Goal: Task Accomplishment & Management: Complete application form

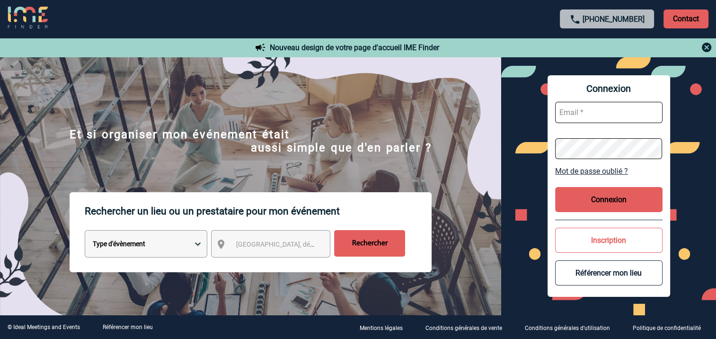
type input "[EMAIL_ADDRESS][PERSON_NAME][DOMAIN_NAME]"
click at [611, 206] on button "Connexion" at bounding box center [608, 199] width 107 height 25
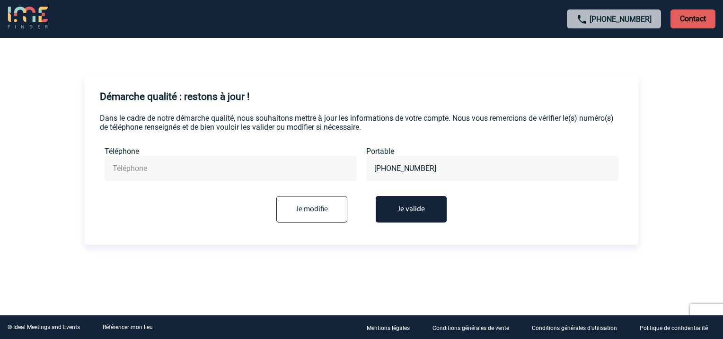
click at [407, 210] on button "Je valide" at bounding box center [411, 209] width 71 height 27
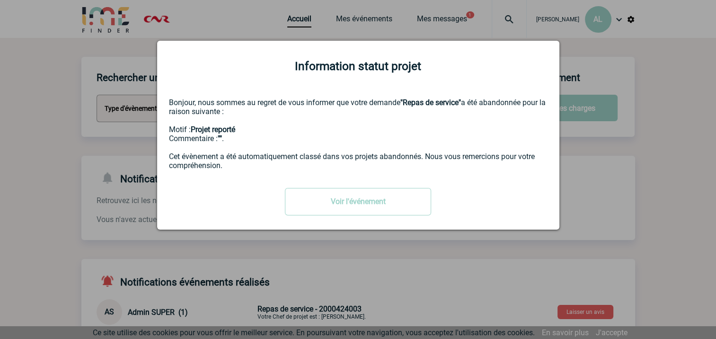
click at [445, 116] on div "Bonjour, nous sommes au regret de vous informer que votre demande "Repas de ser…" at bounding box center [358, 134] width 379 height 72
click at [262, 124] on div "Bonjour, nous sommes au regret de vous informer que votre demande "Repas de ser…" at bounding box center [358, 134] width 379 height 72
click at [345, 202] on link "Voir l'événement" at bounding box center [358, 201] width 146 height 27
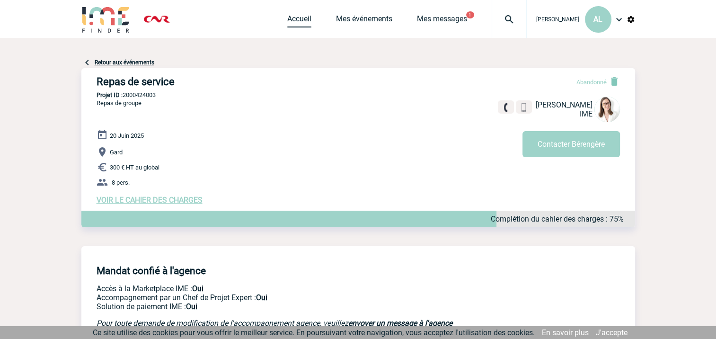
click at [303, 25] on link "Accueil" at bounding box center [299, 20] width 24 height 13
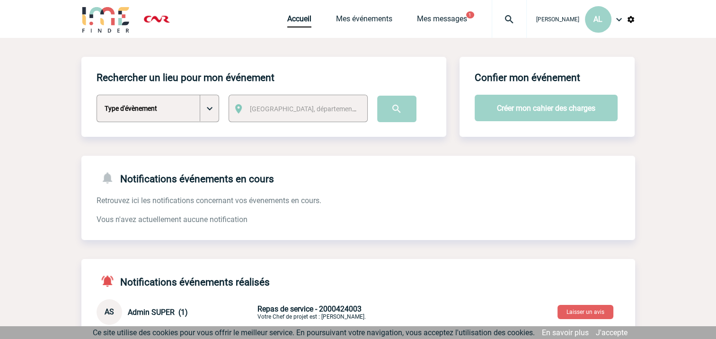
click at [217, 109] on select "Type d'évènement Séminaire avec nuitée Séminaire sans nuitée Repas de groupe Te…" at bounding box center [158, 108] width 123 height 27
select select "3"
click at [97, 95] on select "Type d'évènement Séminaire avec nuitée Séminaire sans nuitée Repas de groupe Te…" at bounding box center [158, 108] width 123 height 27
click at [290, 115] on span "Ville, département, région..." at bounding box center [306, 108] width 120 height 13
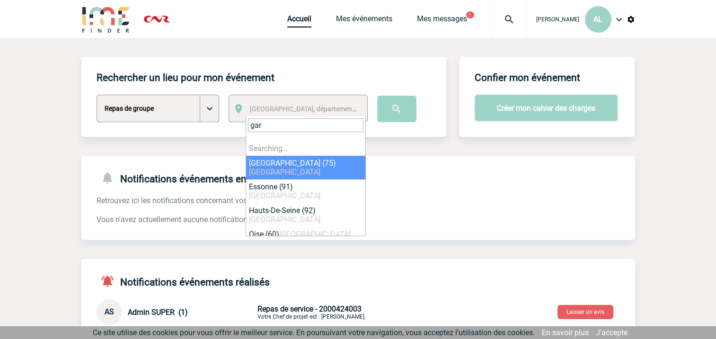
type input "gard"
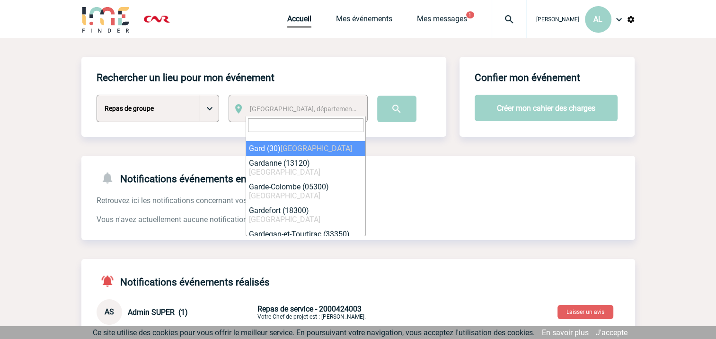
select select "28775"
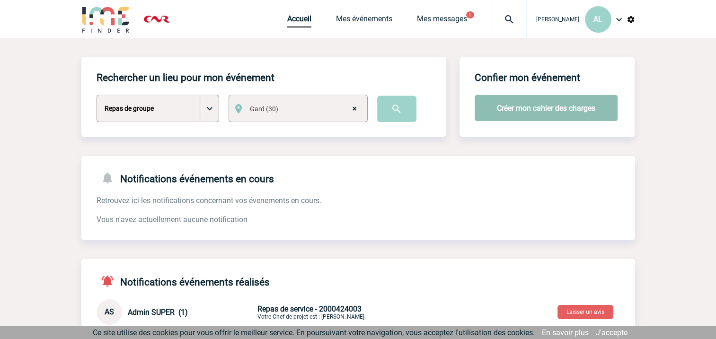
click at [536, 112] on button "Créer mon cahier des charges" at bounding box center [546, 108] width 143 height 27
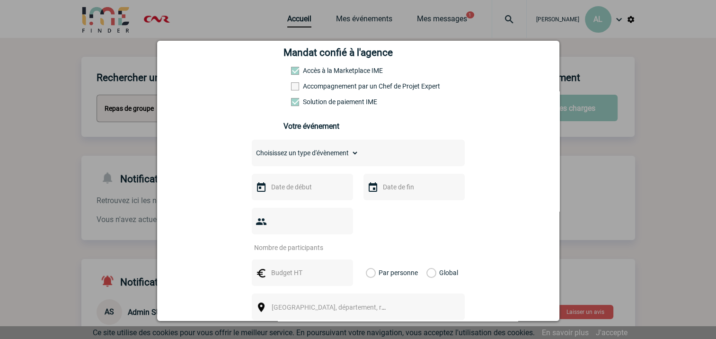
scroll to position [95, 0]
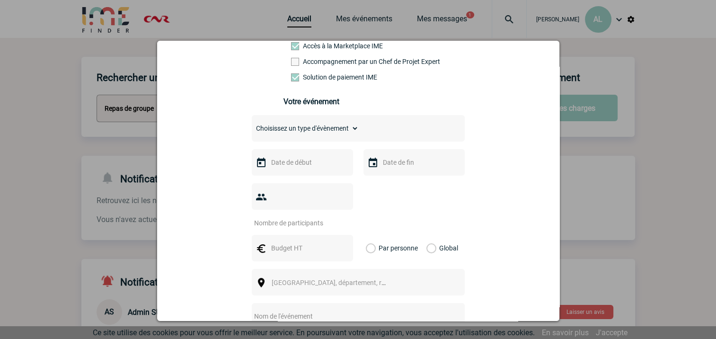
click at [312, 142] on div "Choisissez un type d'évènement Séminaire avec nuitée Séminaire sans nuitée Repa…" at bounding box center [358, 128] width 213 height 27
click at [311, 134] on select "Choisissez un type d'évènement Séminaire avec nuitée Séminaire sans nuitée Repa…" at bounding box center [305, 128] width 107 height 13
select select "3"
click at [252, 124] on select "Choisissez un type d'évènement Séminaire avec nuitée Séminaire sans nuitée Repa…" at bounding box center [305, 128] width 107 height 13
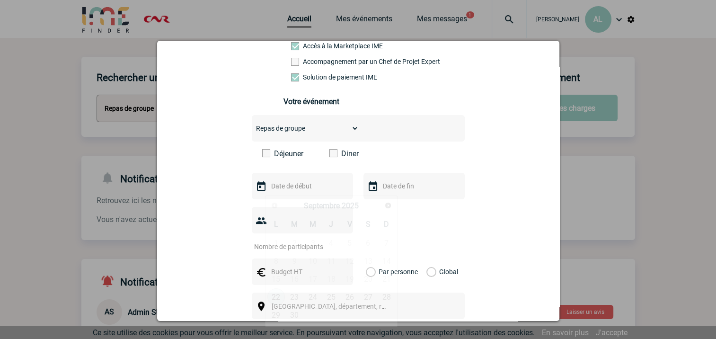
click at [310, 187] on input "text" at bounding box center [301, 186] width 65 height 12
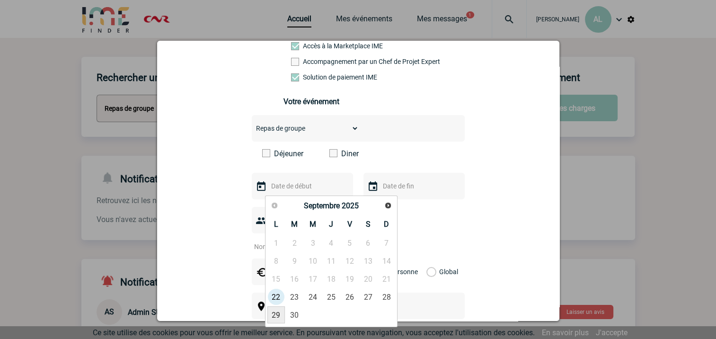
click at [271, 318] on link "29" at bounding box center [276, 314] width 18 height 17
type input "29-09-2025"
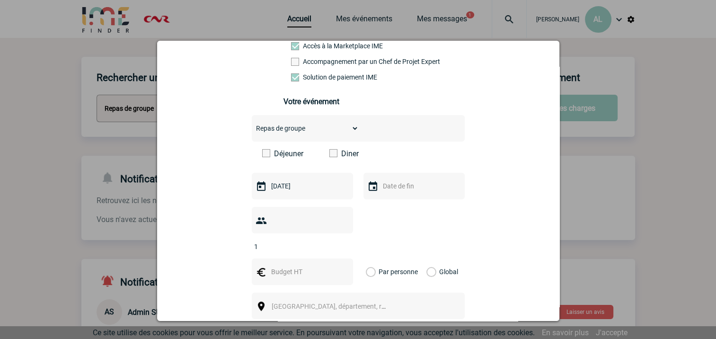
click at [341, 240] on input "1" at bounding box center [296, 246] width 89 height 12
click at [341, 240] on input "2" at bounding box center [296, 246] width 89 height 12
click at [341, 240] on input "3" at bounding box center [296, 246] width 89 height 12
click at [341, 240] on input "4" at bounding box center [296, 246] width 89 height 12
click at [341, 240] on input "5" at bounding box center [296, 246] width 89 height 12
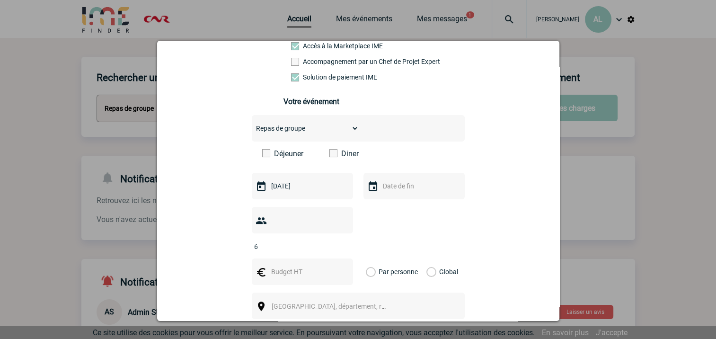
click at [341, 240] on input "6" at bounding box center [296, 246] width 89 height 12
click at [341, 240] on input "7" at bounding box center [296, 246] width 89 height 12
click at [341, 240] on input "8" at bounding box center [296, 246] width 89 height 12
click at [341, 240] on input "9" at bounding box center [296, 246] width 89 height 12
click at [341, 240] on input "10" at bounding box center [296, 246] width 89 height 12
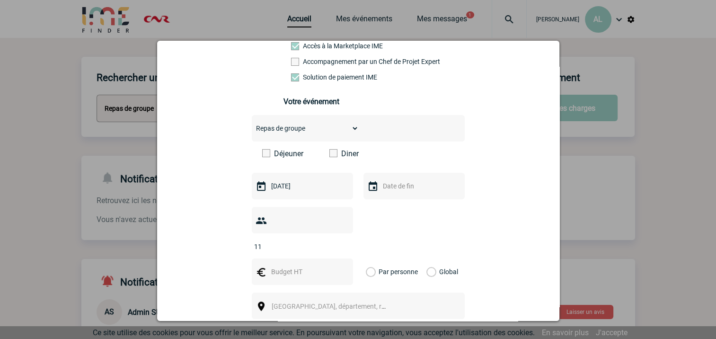
click at [341, 240] on input "11" at bounding box center [296, 246] width 89 height 12
type input "12"
click at [341, 240] on input "12" at bounding box center [296, 246] width 89 height 12
click at [391, 185] on input "text" at bounding box center [413, 186] width 65 height 12
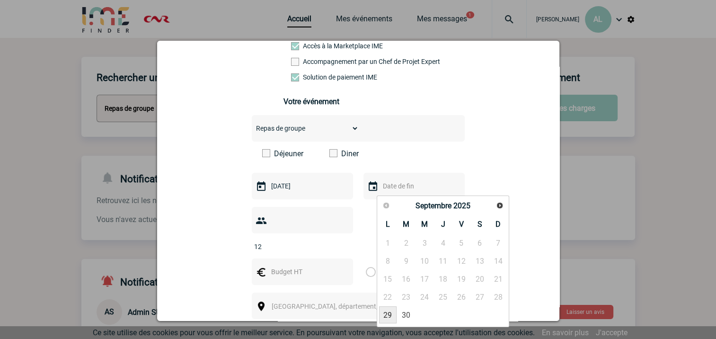
drag, startPoint x: 389, startPoint y: 311, endPoint x: 385, endPoint y: 317, distance: 7.2
click at [389, 311] on link "29" at bounding box center [388, 314] width 18 height 17
type input "29-09-2025"
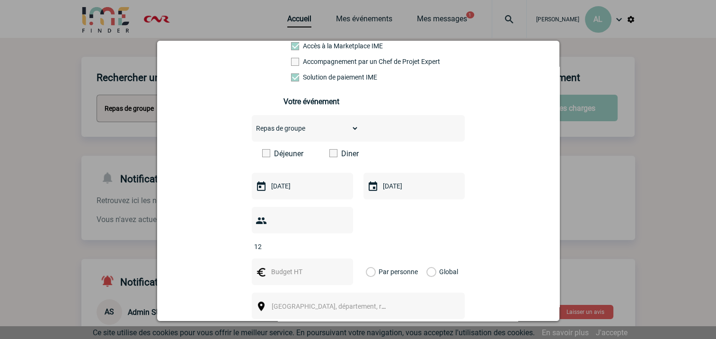
click at [316, 266] on input "text" at bounding box center [301, 272] width 65 height 12
type input "30"
click at [374, 258] on div "Par personne" at bounding box center [389, 271] width 52 height 27
click at [373, 263] on div "Par personne" at bounding box center [389, 271] width 52 height 27
click at [370, 260] on label "Par personne" at bounding box center [371, 271] width 10 height 27
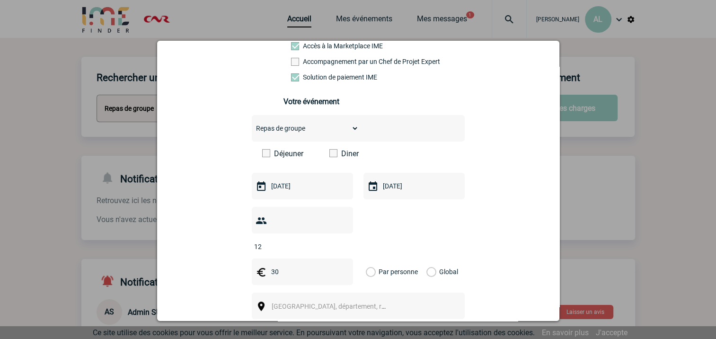
click at [0, 0] on input "Par personne" at bounding box center [0, 0] width 0 height 0
click at [319, 302] on span "[GEOGRAPHIC_DATA], département, région..." at bounding box center [338, 306] width 132 height 8
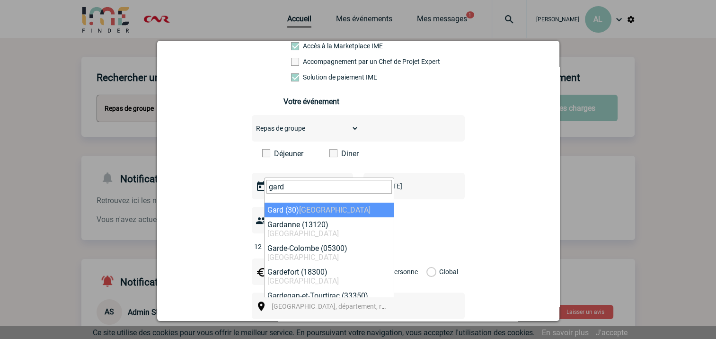
type input "gard"
select select "28775"
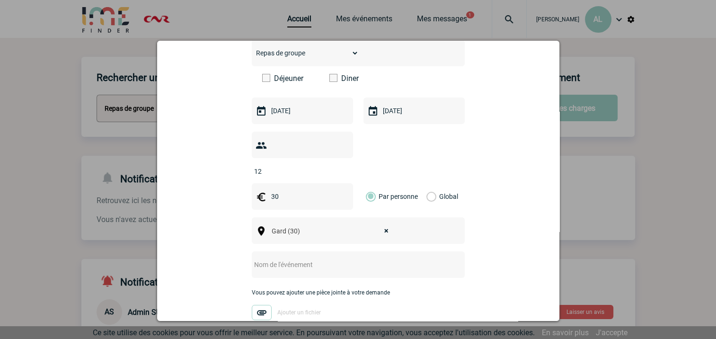
scroll to position [189, 0]
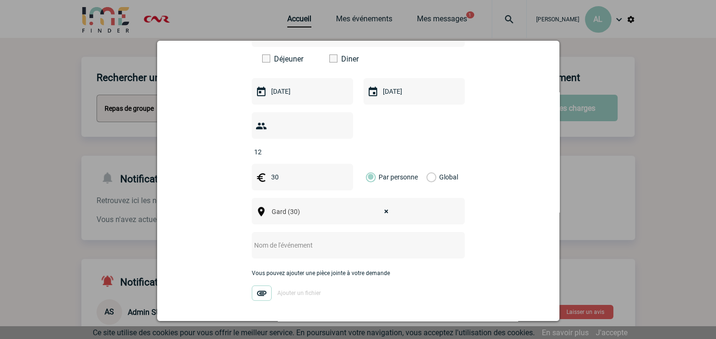
click at [306, 232] on div at bounding box center [358, 245] width 213 height 27
click at [302, 239] on input "text" at bounding box center [346, 245] width 188 height 12
type input "Repas de service"
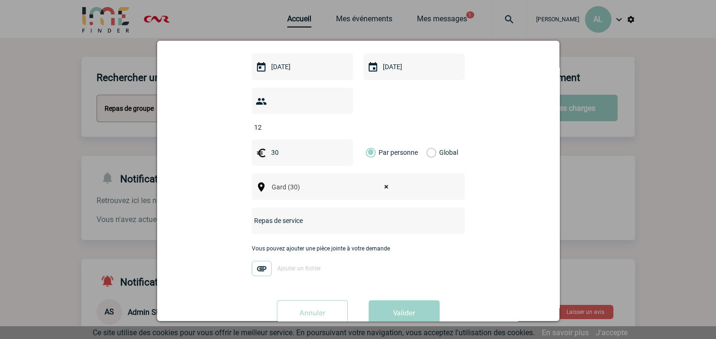
scroll to position [226, 0]
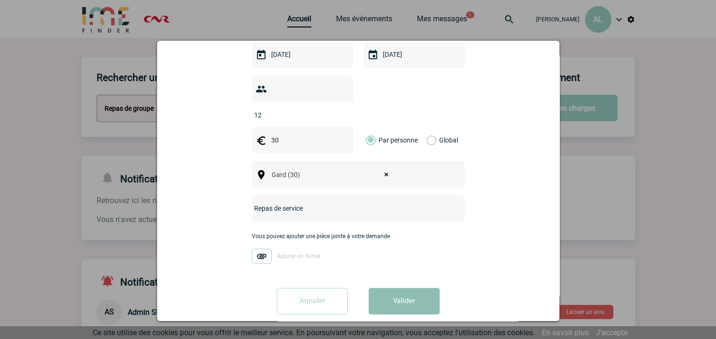
click at [390, 294] on button "Valider" at bounding box center [404, 301] width 71 height 27
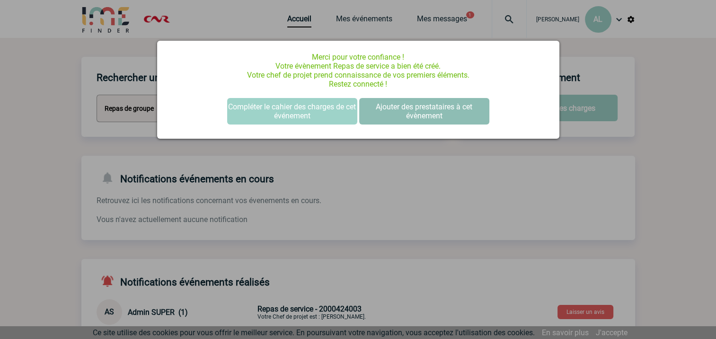
click at [451, 115] on button "Ajouter des prestataires à cet évènement" at bounding box center [424, 111] width 130 height 27
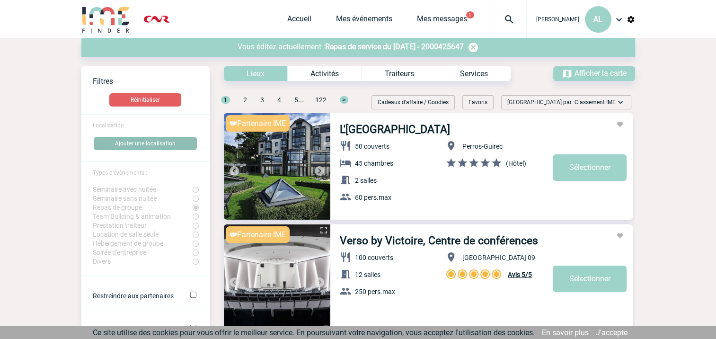
click at [136, 146] on button "Ajouter une localisation" at bounding box center [145, 143] width 103 height 13
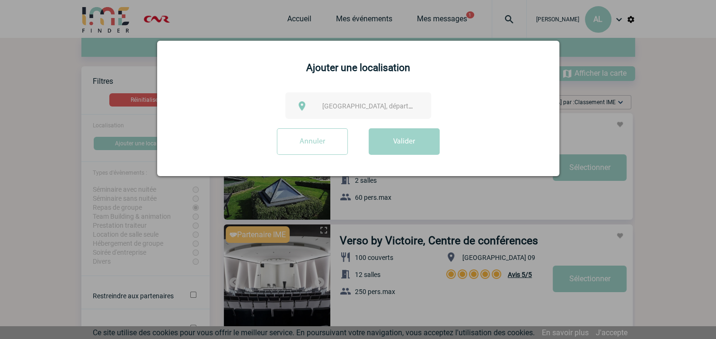
click at [364, 109] on span "Ville, département, région..." at bounding box center [388, 106] width 132 height 8
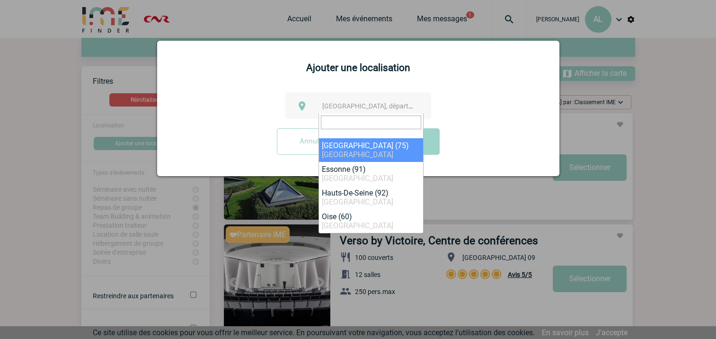
click at [591, 117] on div at bounding box center [358, 169] width 716 height 339
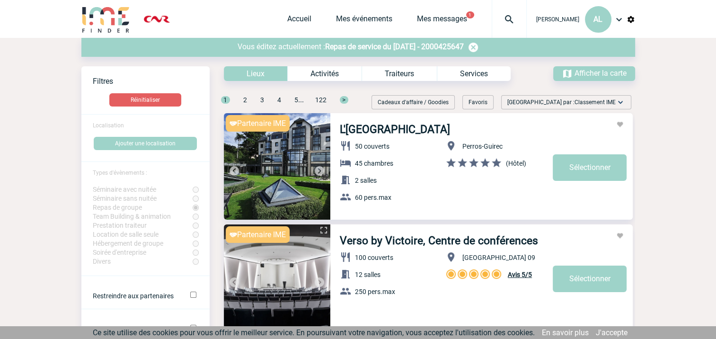
click at [326, 47] on span "Repas de service du 29 Septembre 2025 - 2000425647" at bounding box center [394, 46] width 139 height 9
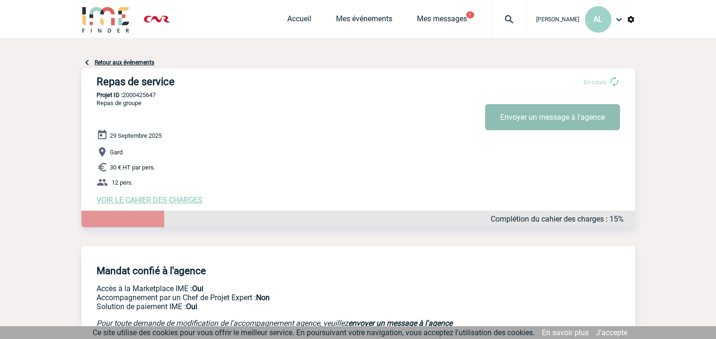
click at [534, 116] on button "Envoyer un message à l'agence" at bounding box center [552, 117] width 135 height 26
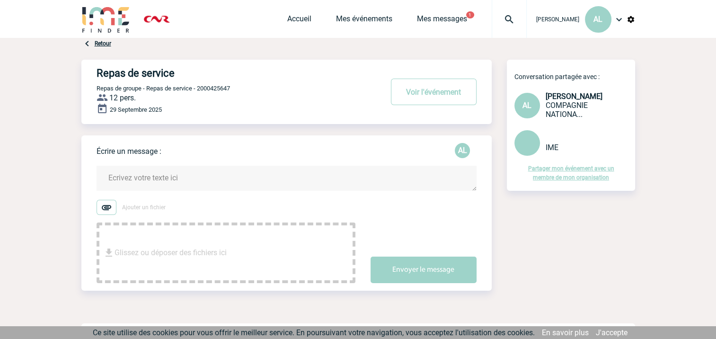
click at [173, 238] on span "Glissez ou déposer des fichiers ici" at bounding box center [171, 252] width 112 height 47
click at [168, 182] on textarea at bounding box center [287, 178] width 380 height 25
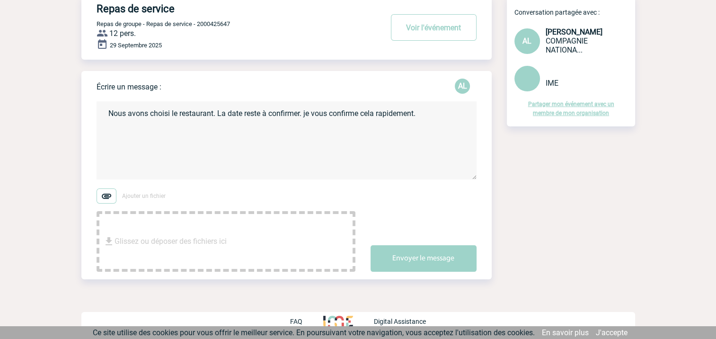
scroll to position [65, 0]
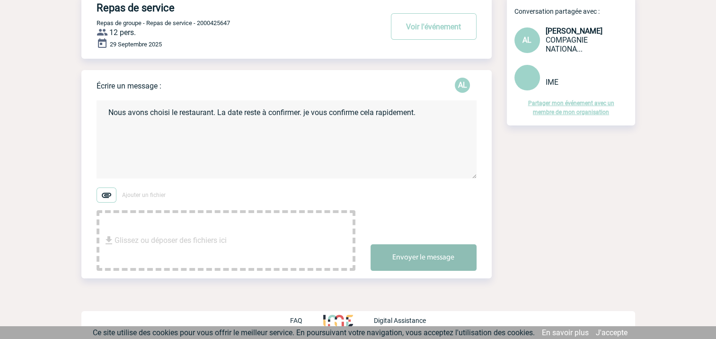
type textarea "Nous avons choisi le restaurant. La date reste à confirmer. je vous confirme ce…"
click at [410, 258] on button "Envoyer le message" at bounding box center [424, 257] width 106 height 27
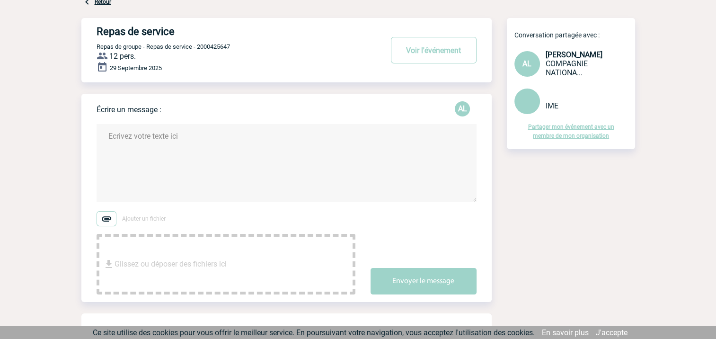
scroll to position [0, 0]
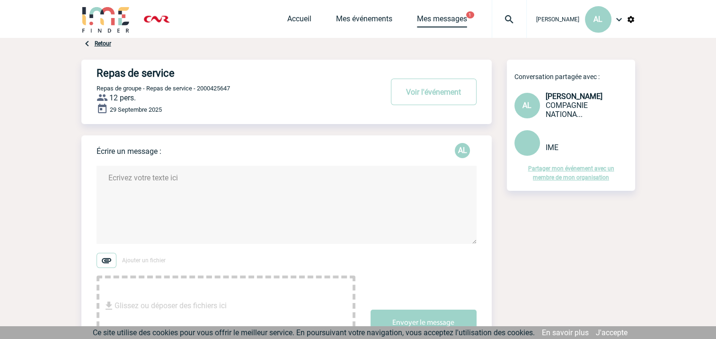
click at [446, 19] on link "Mes messages" at bounding box center [442, 20] width 50 height 13
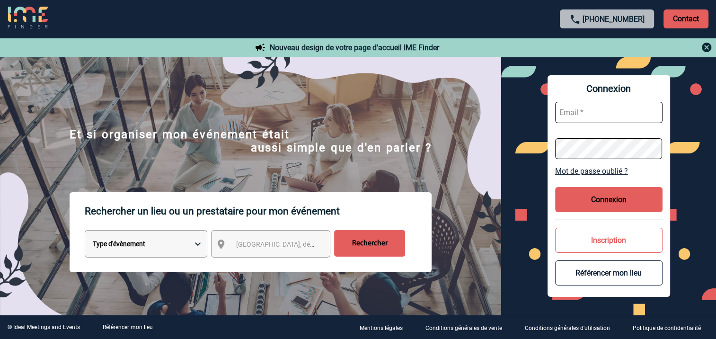
type input "[EMAIL_ADDRESS][PERSON_NAME][DOMAIN_NAME]"
click at [593, 209] on button "Connexion" at bounding box center [608, 199] width 107 height 25
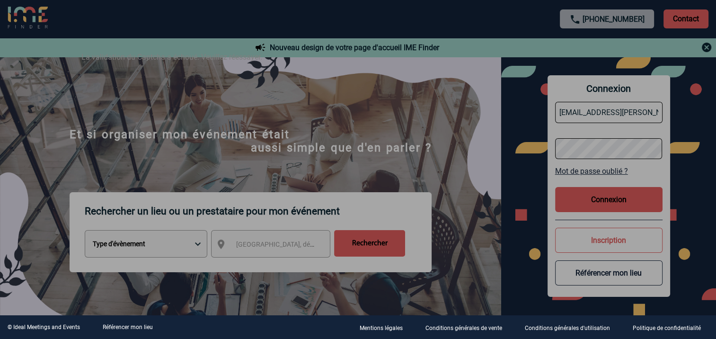
click at [460, 105] on div at bounding box center [358, 169] width 716 height 339
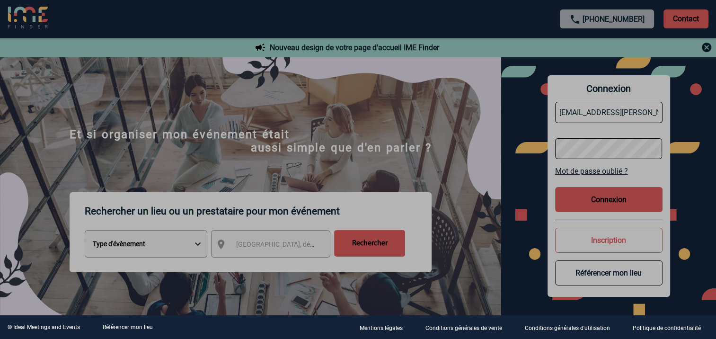
click at [619, 191] on div at bounding box center [358, 169] width 716 height 339
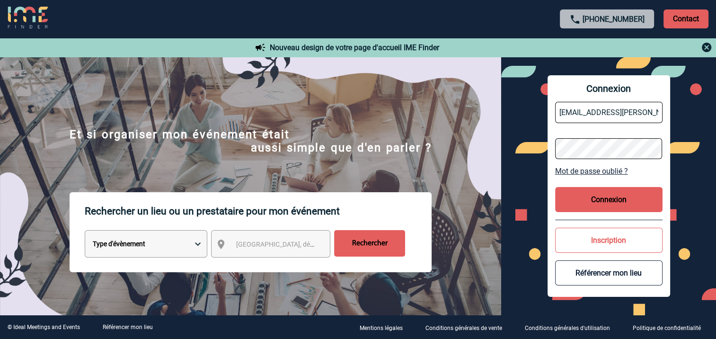
click at [617, 208] on button "Connexion" at bounding box center [608, 199] width 107 height 25
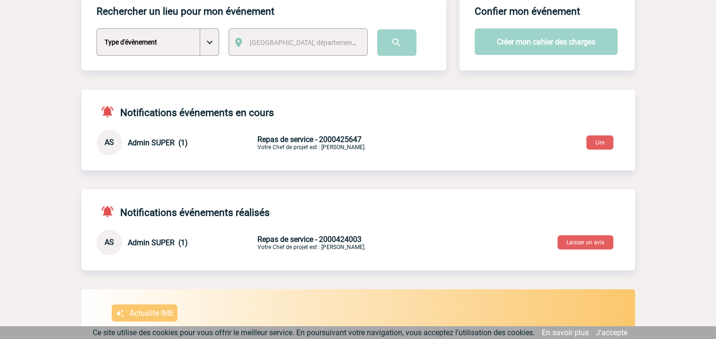
scroll to position [95, 0]
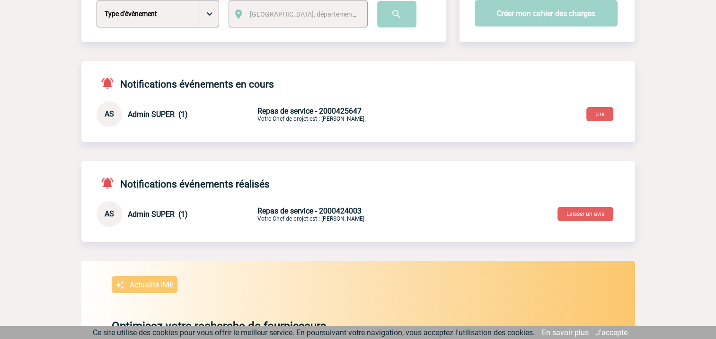
click at [330, 108] on span "Repas de service - 2000425647" at bounding box center [309, 110] width 104 height 9
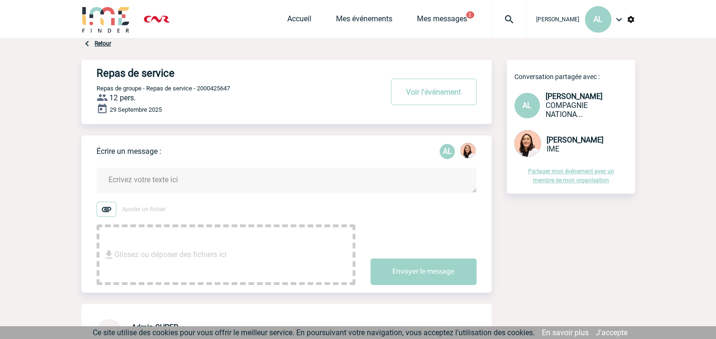
click at [167, 178] on textarea at bounding box center [287, 180] width 380 height 25
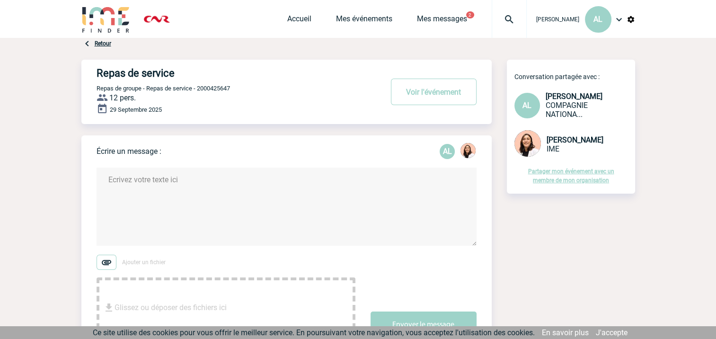
paste textarea "La cabane du pêcheur chez za"
paste textarea "Bac du Sauvage, 13460 [GEOGRAPHIC_DATA]"
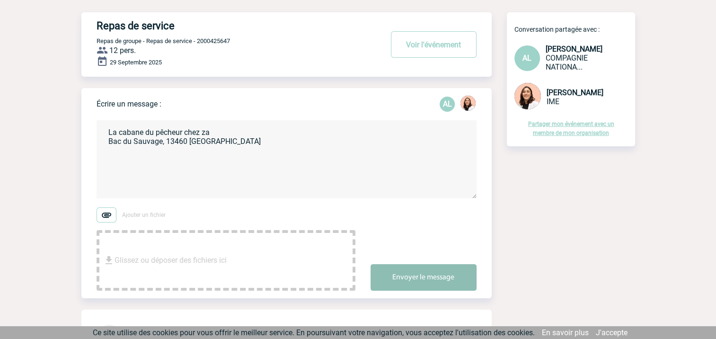
type textarea "La cabane du pêcheur chez za Bac du Sauvage, 13460 [GEOGRAPHIC_DATA]"
click at [434, 273] on button "Envoyer le message" at bounding box center [424, 277] width 106 height 27
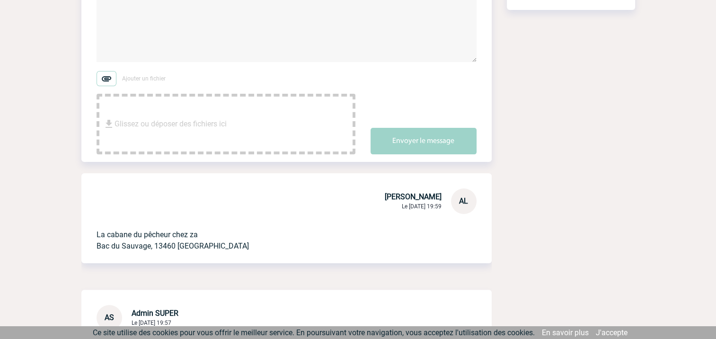
scroll to position [0, 0]
